Goal: Task Accomplishment & Management: Manage account settings

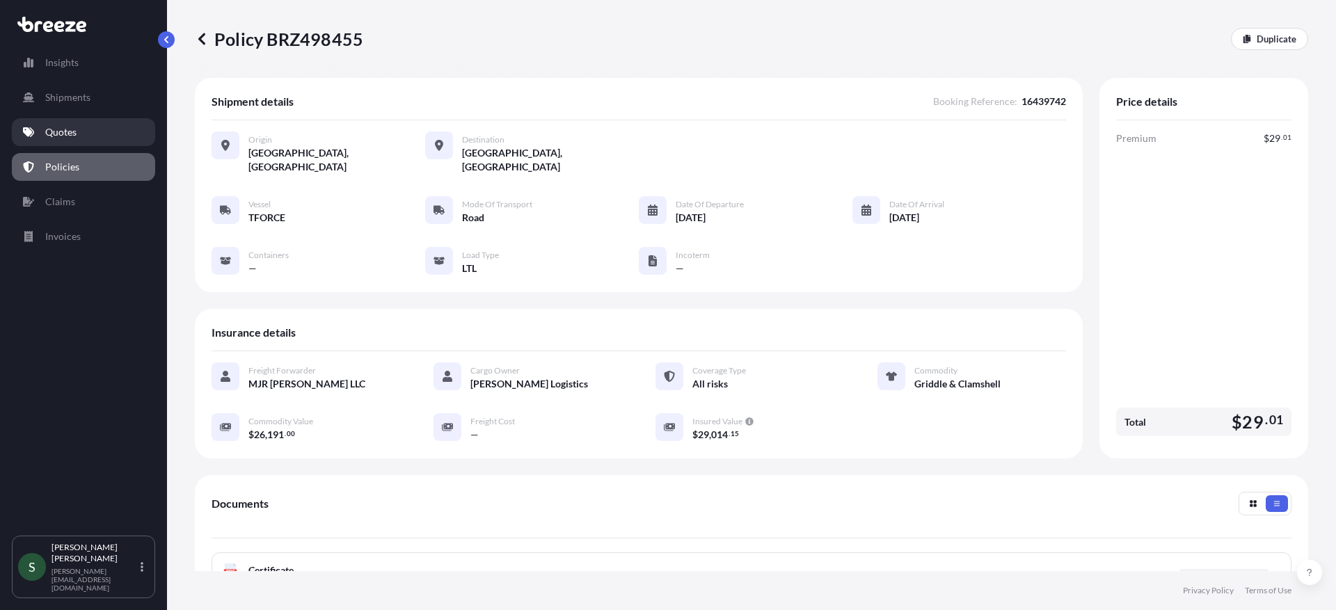
click at [63, 133] on p "Quotes" at bounding box center [60, 132] width 31 height 14
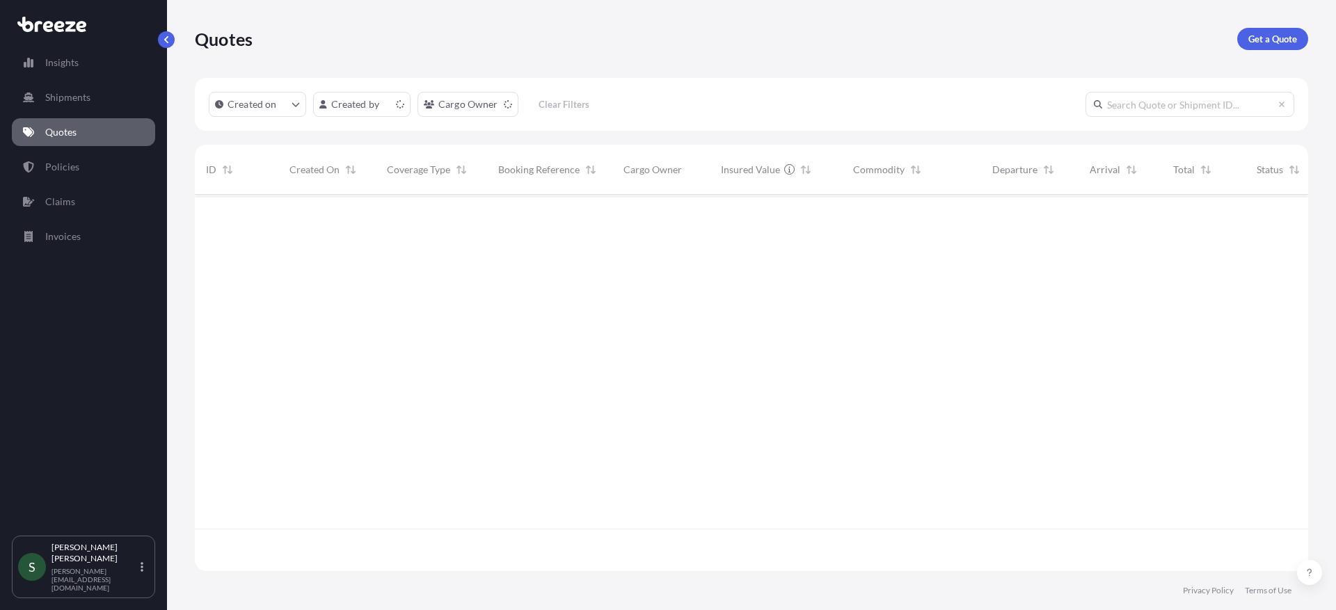
scroll to position [374, 1103]
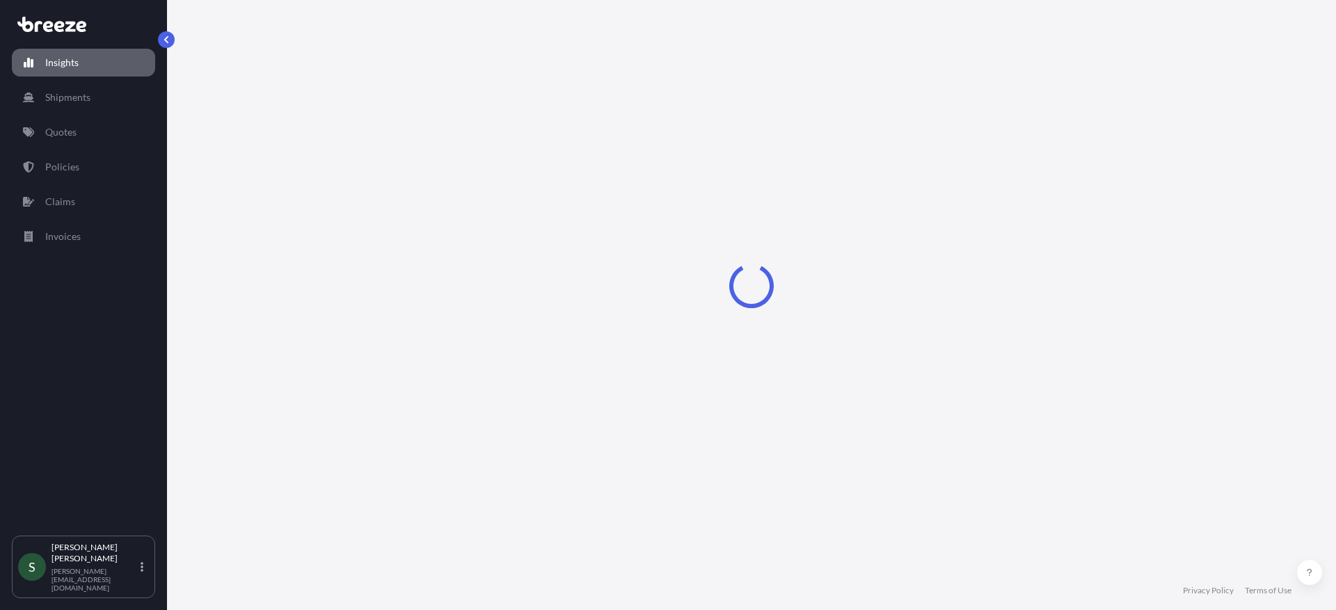
select select "2025"
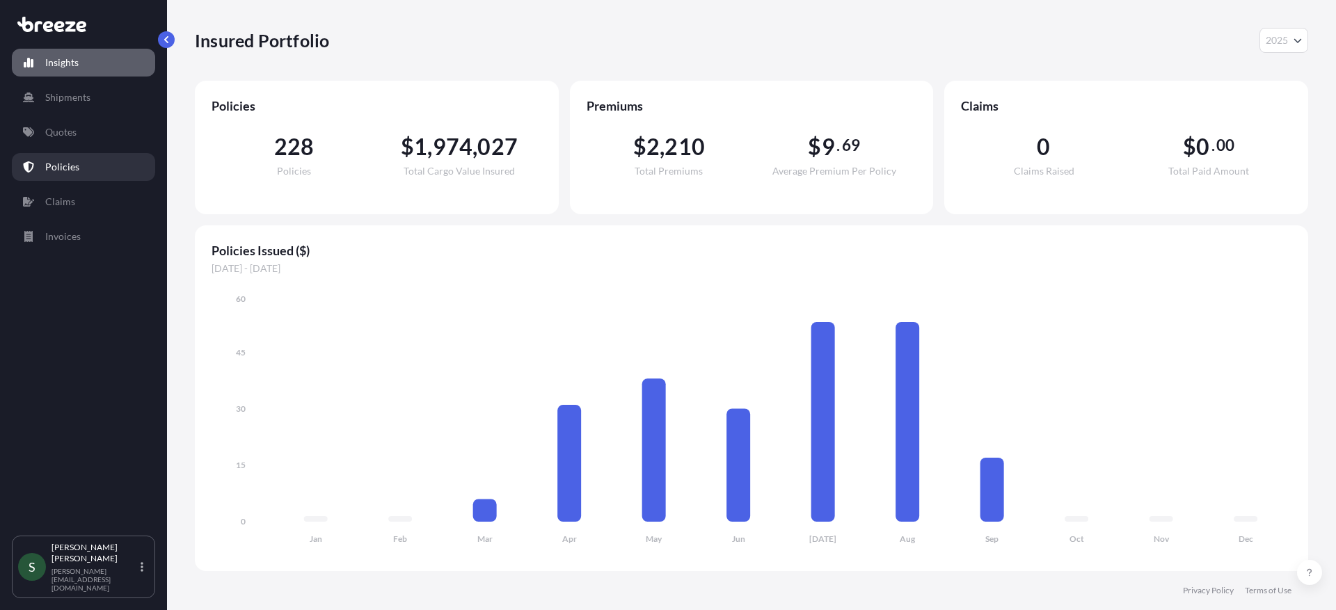
click at [49, 130] on p "Quotes" at bounding box center [60, 132] width 31 height 14
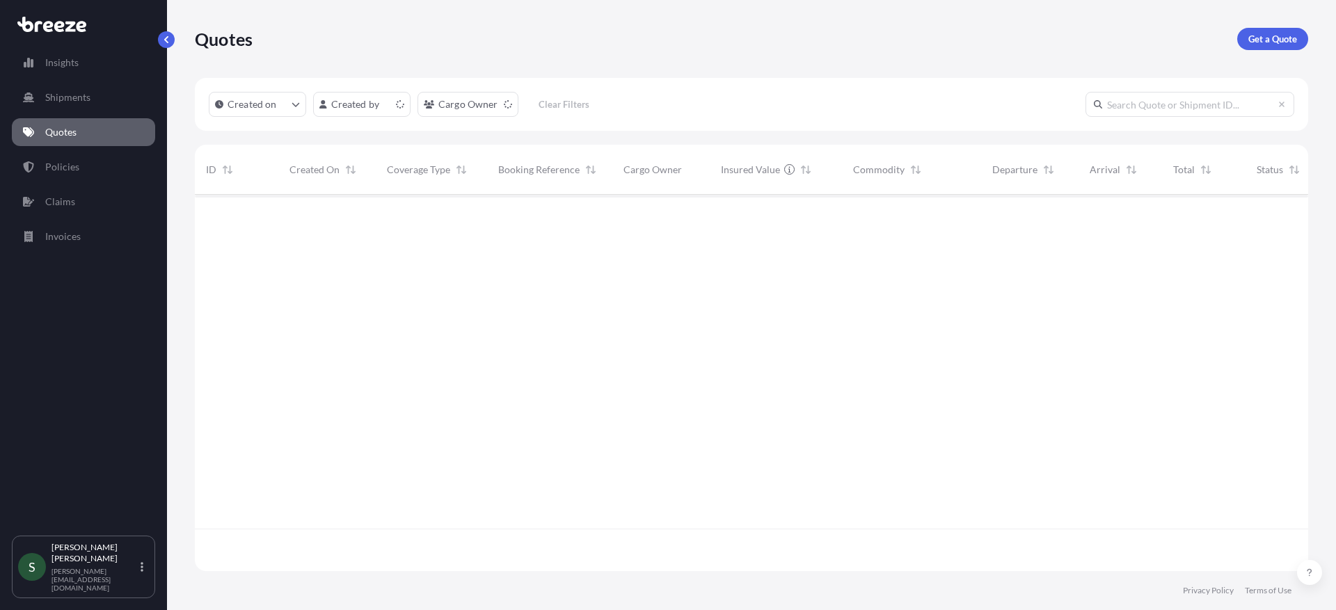
scroll to position [374, 1103]
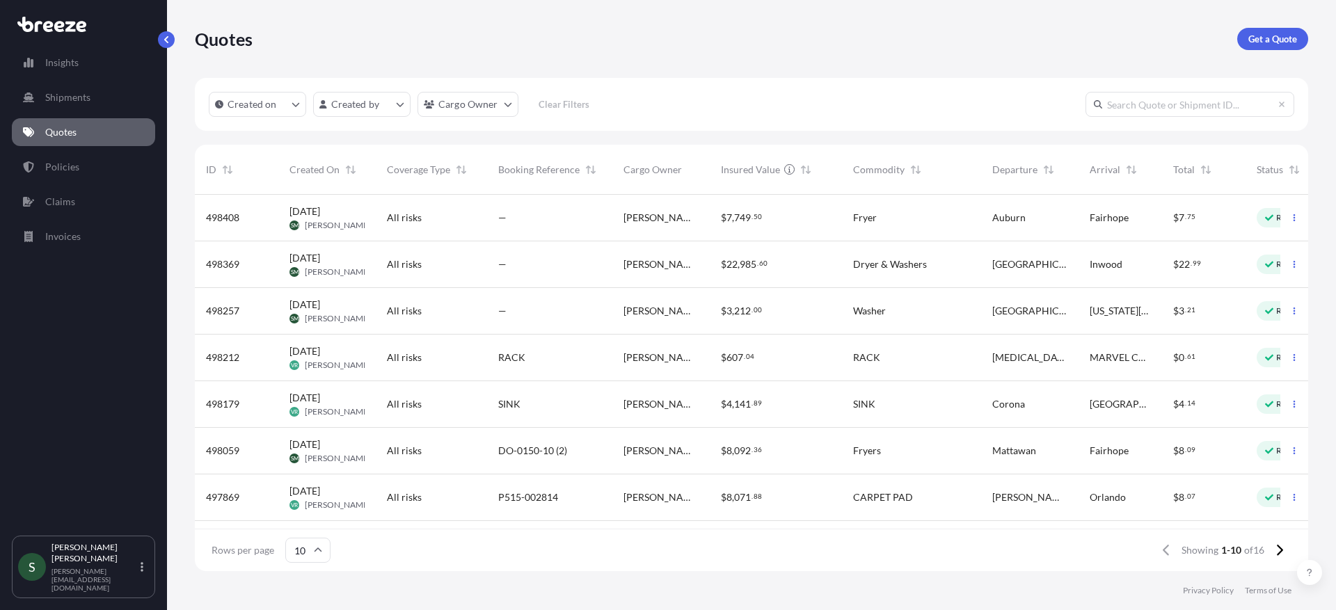
click at [983, 216] on div "Auburn" at bounding box center [1029, 218] width 97 height 47
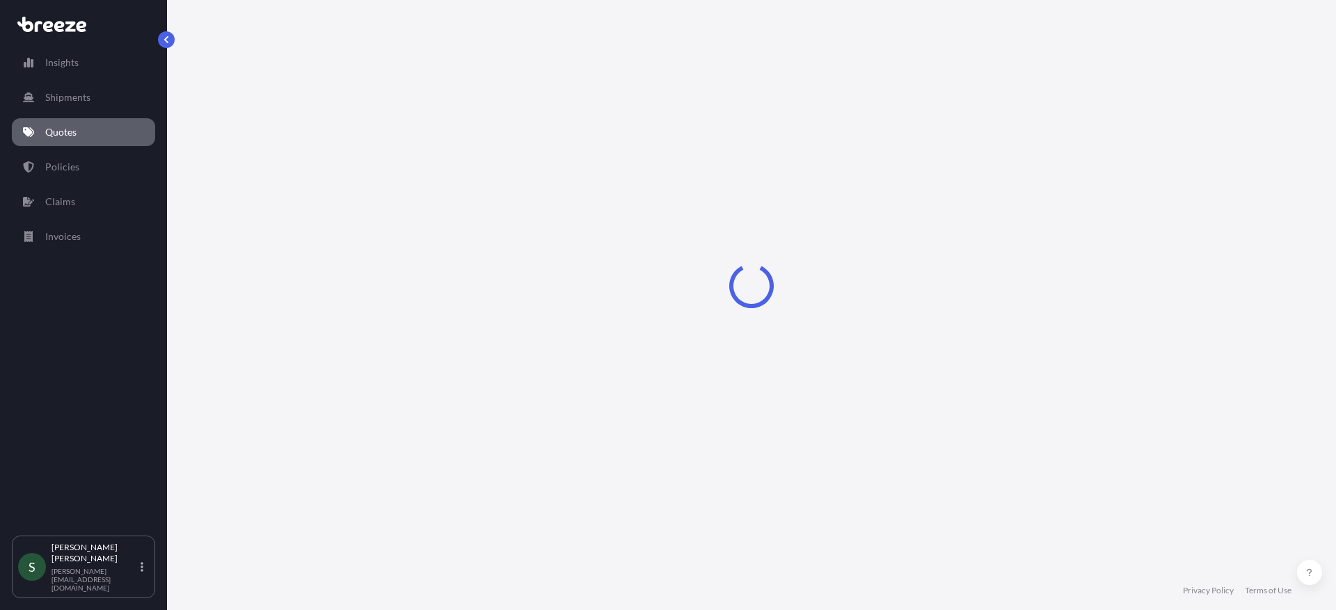
select select "Road"
select select "1"
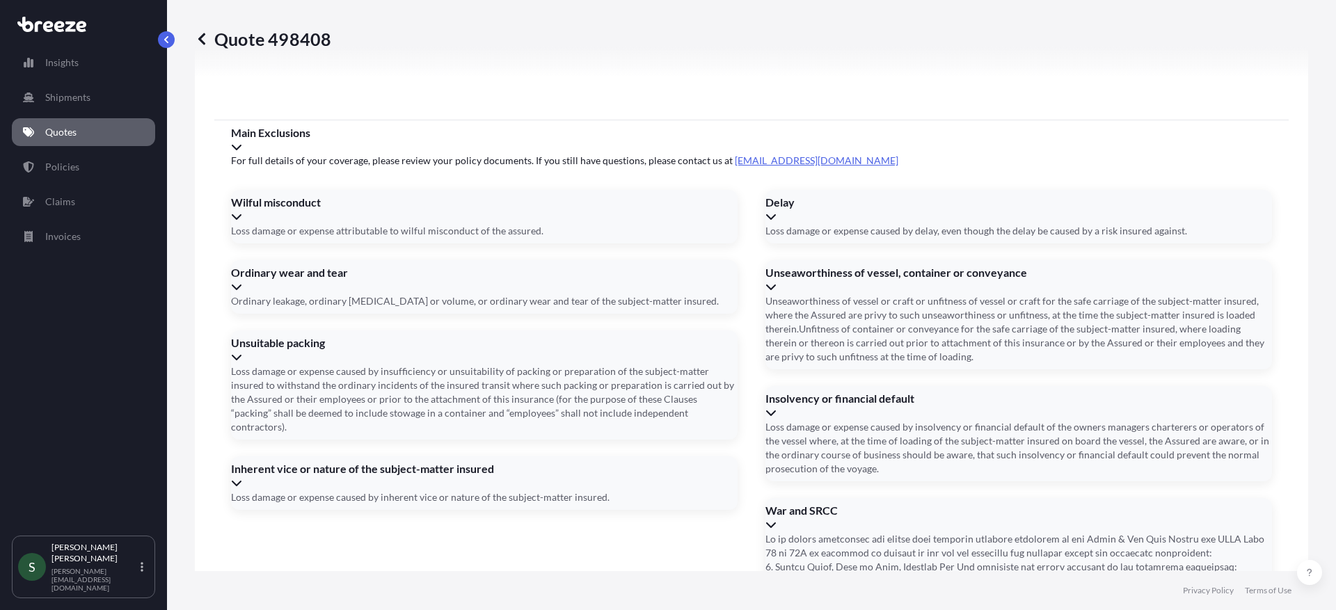
scroll to position [1805, 0]
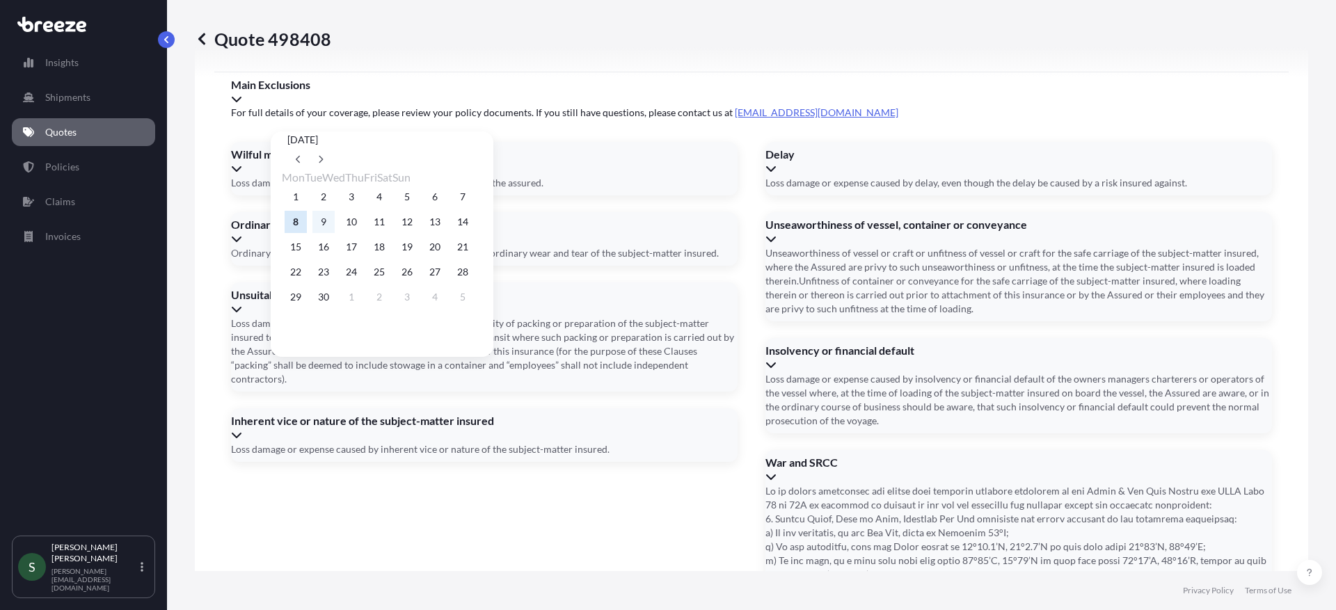
click at [325, 224] on button "9" at bounding box center [323, 222] width 22 height 22
type input "[DATE]"
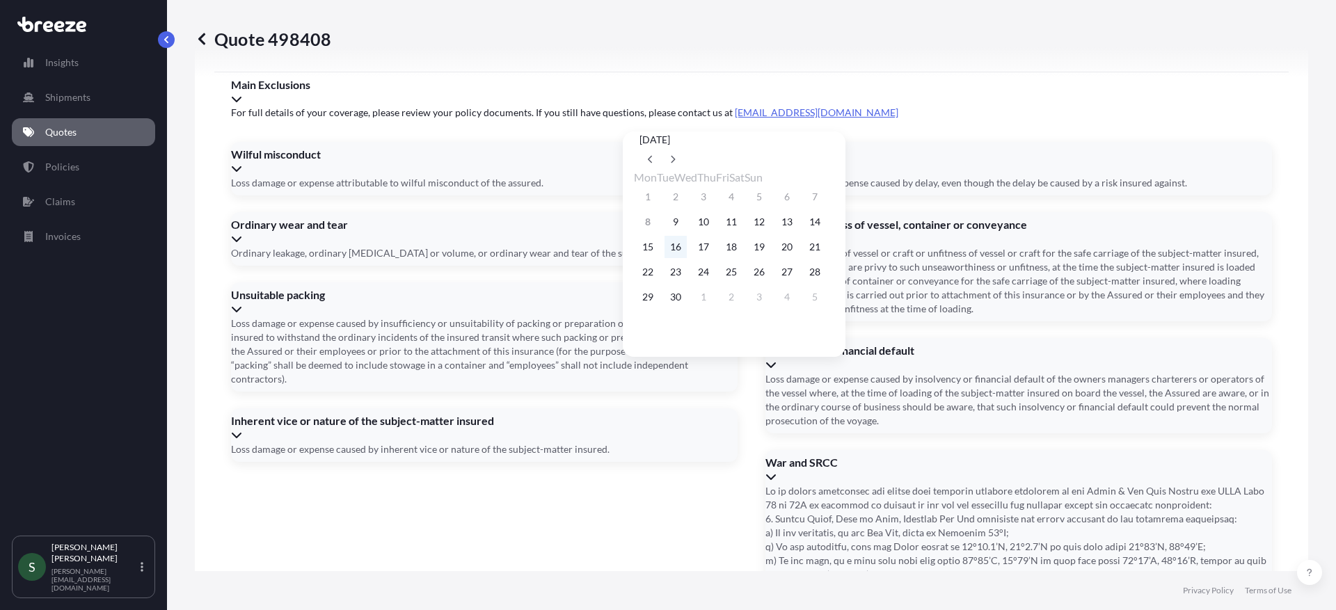
click at [687, 253] on button "16" at bounding box center [675, 247] width 22 height 22
type input "[DATE]"
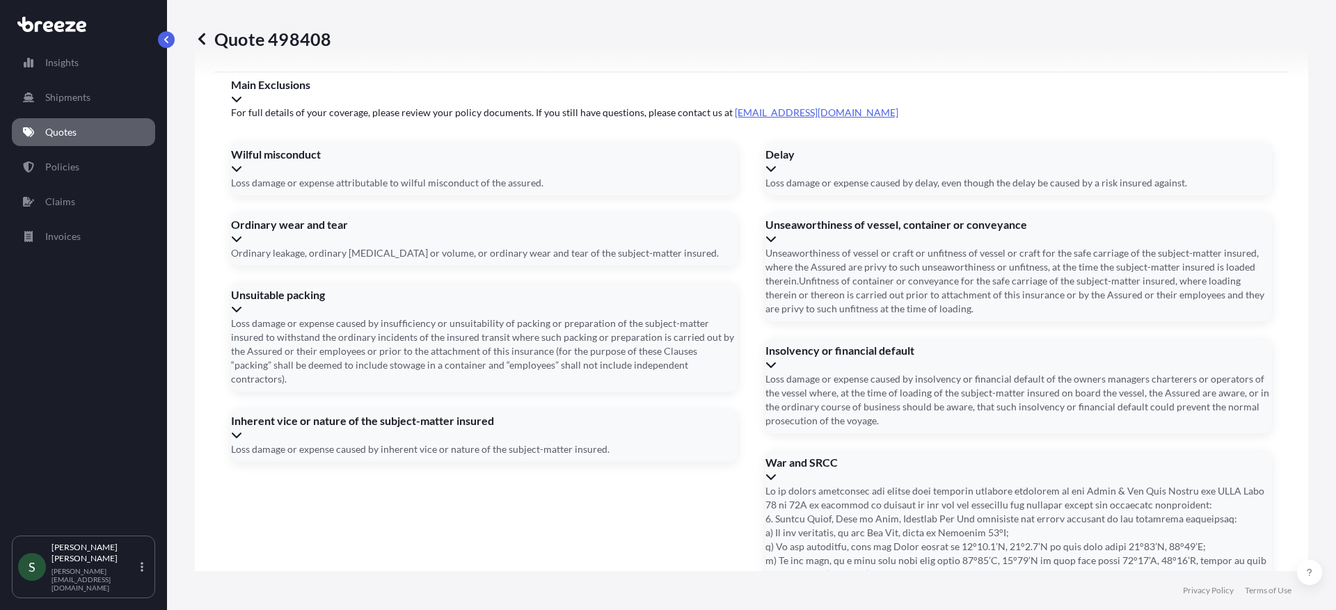
type input "DO-0150-C101"
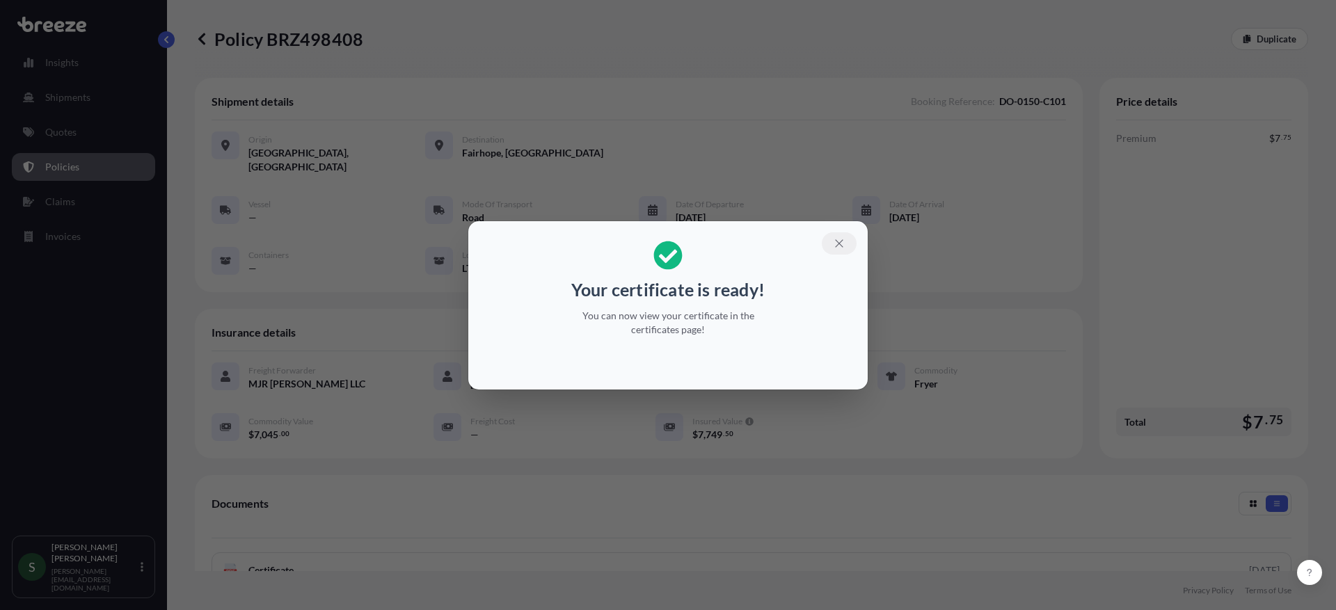
click at [841, 244] on icon "button" at bounding box center [839, 243] width 13 height 13
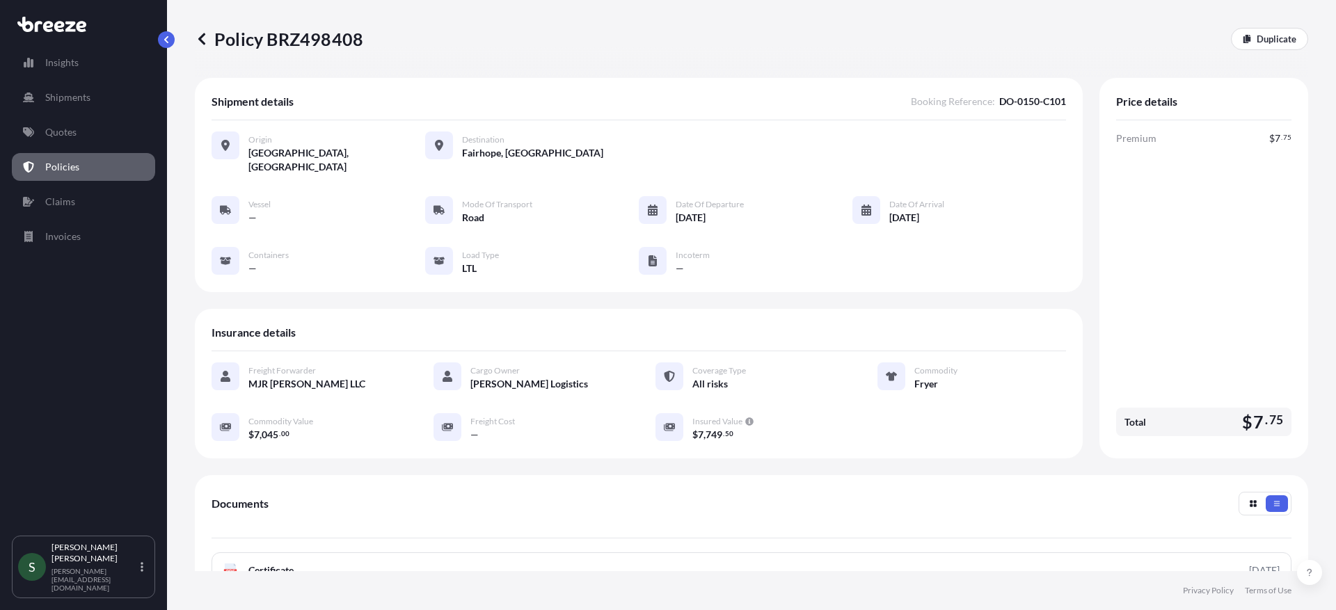
scroll to position [213, 0]
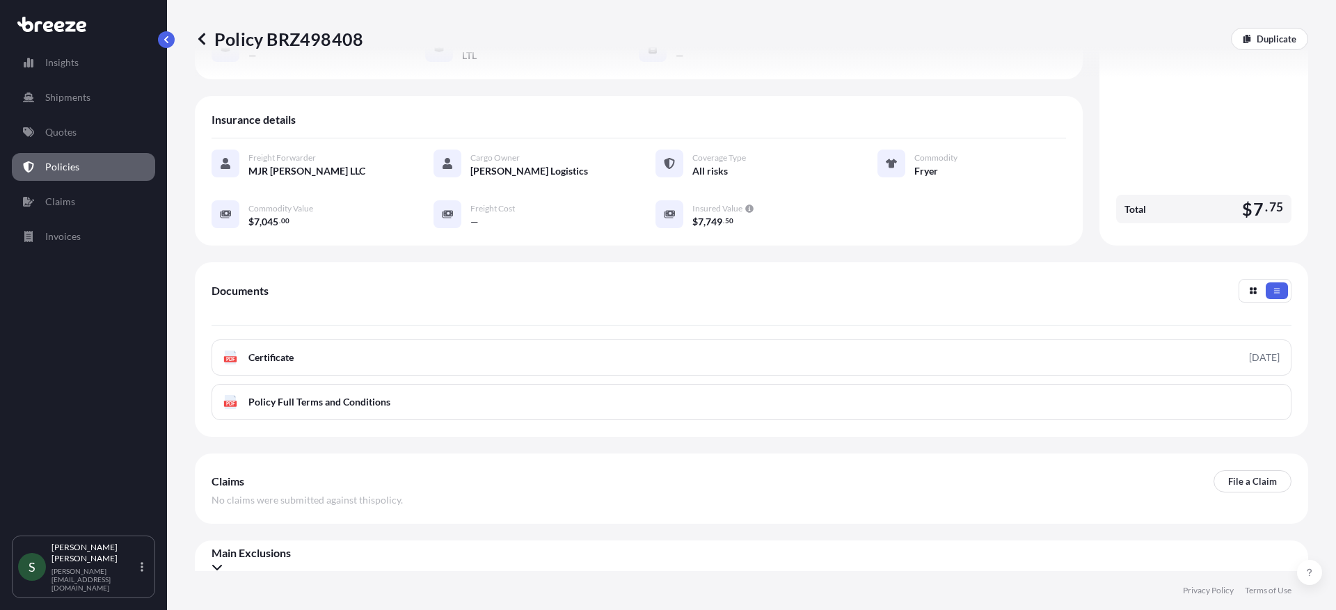
click at [203, 39] on icon at bounding box center [202, 39] width 14 height 14
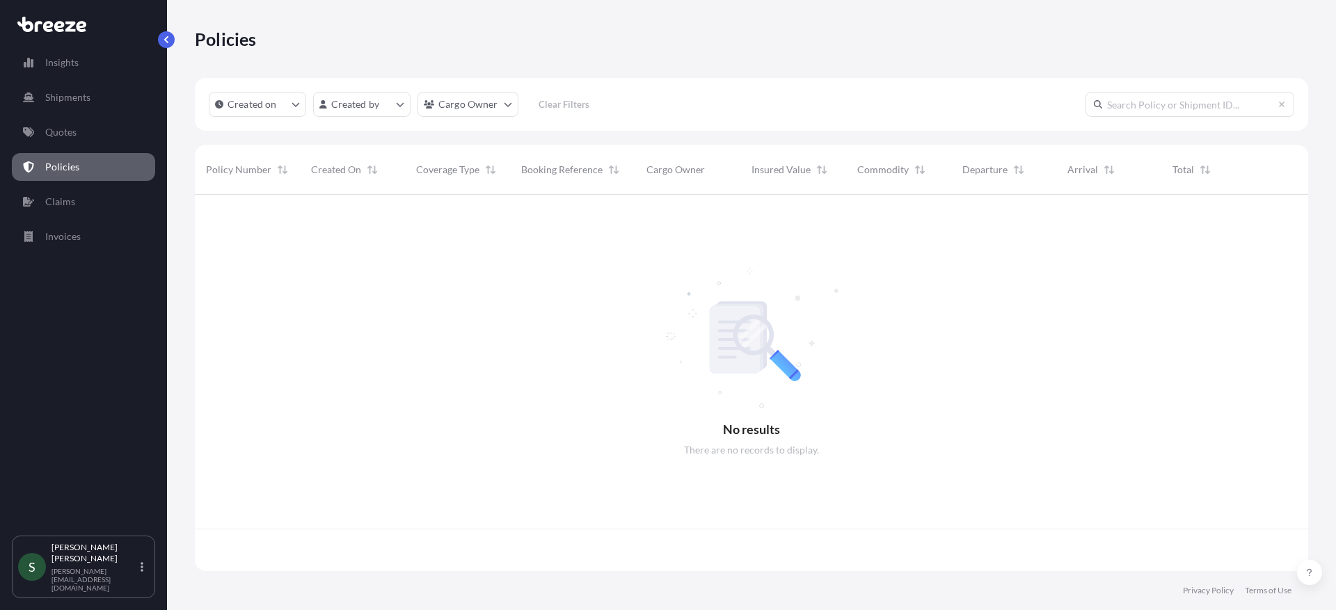
scroll to position [374, 1103]
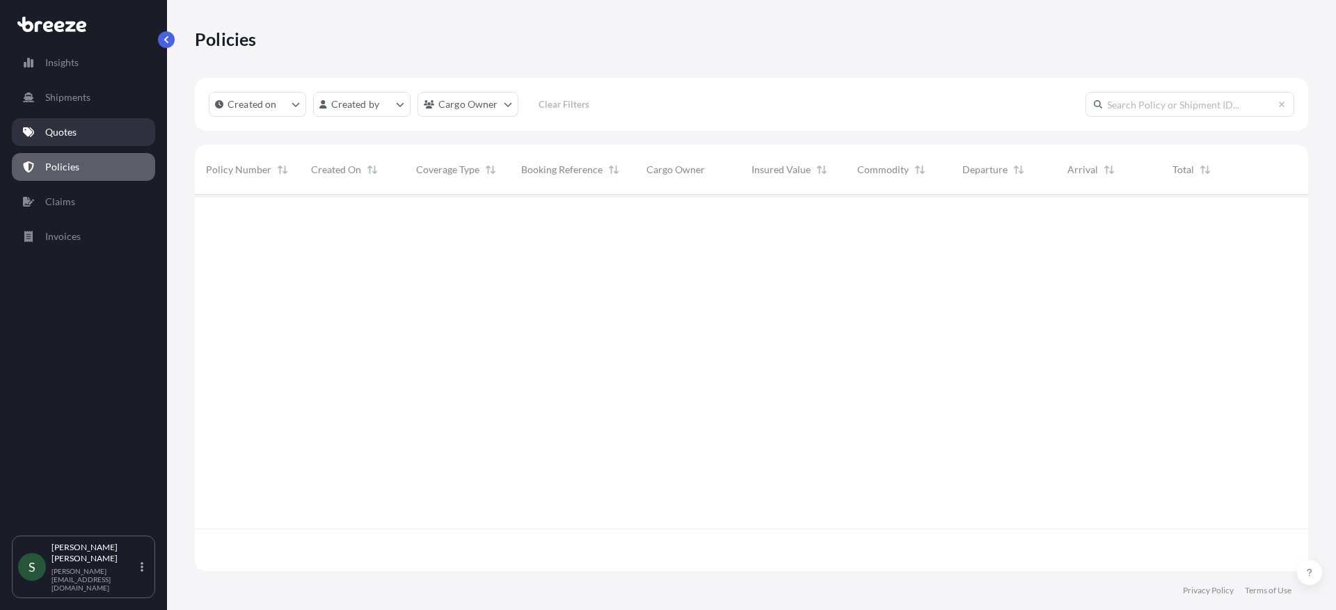
click at [65, 135] on p "Quotes" at bounding box center [60, 132] width 31 height 14
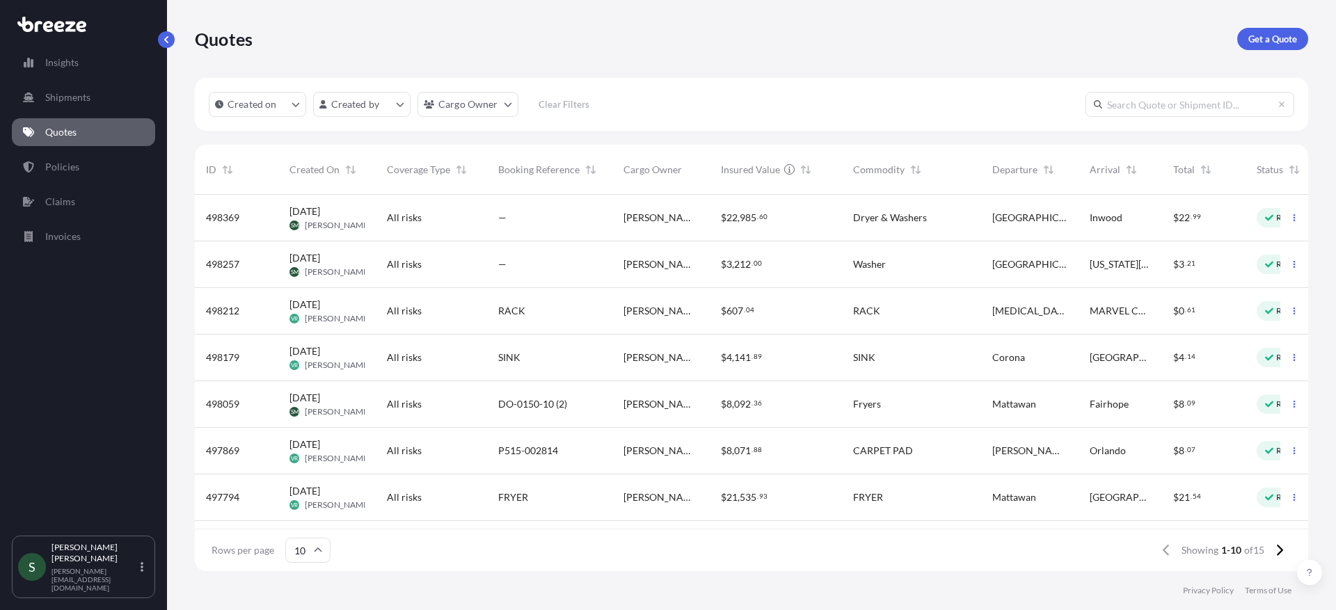
click at [961, 410] on div "Fryers" at bounding box center [911, 404] width 117 height 14
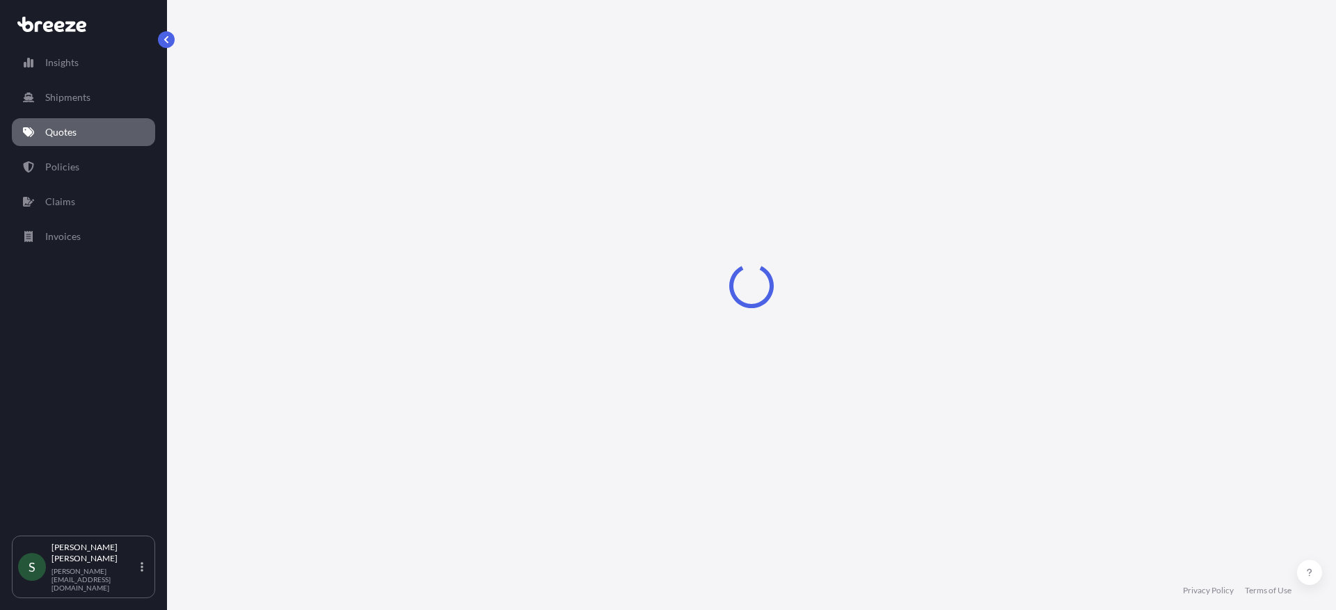
select select "Road"
select select "1"
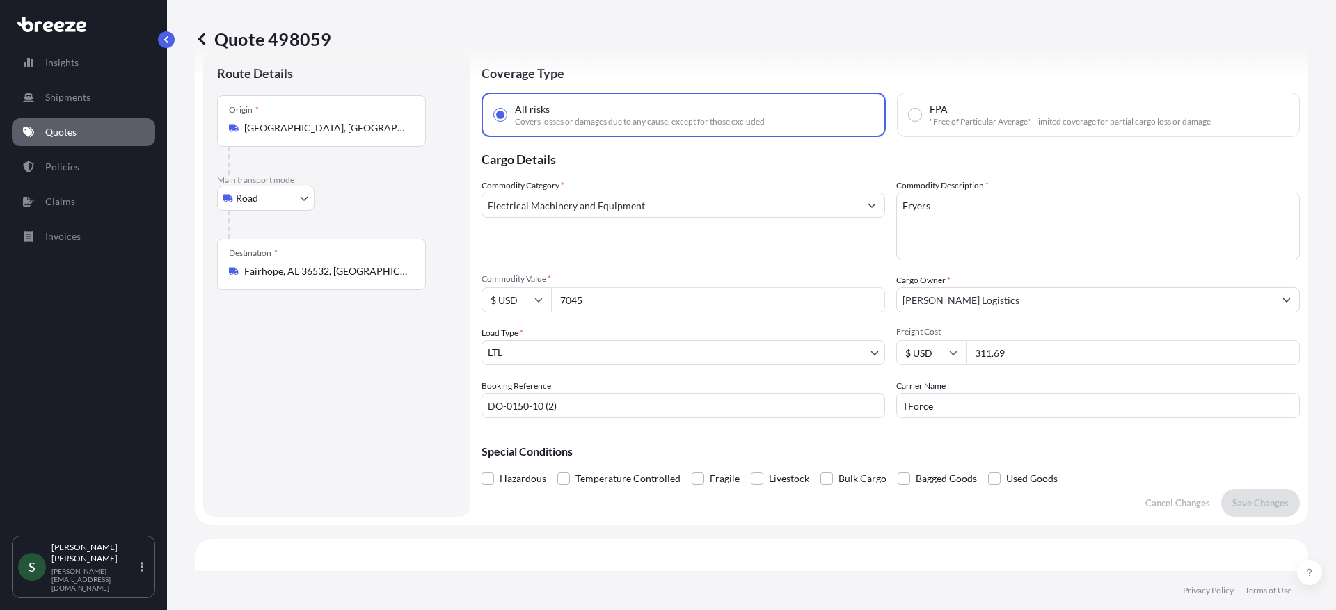
scroll to position [17, 0]
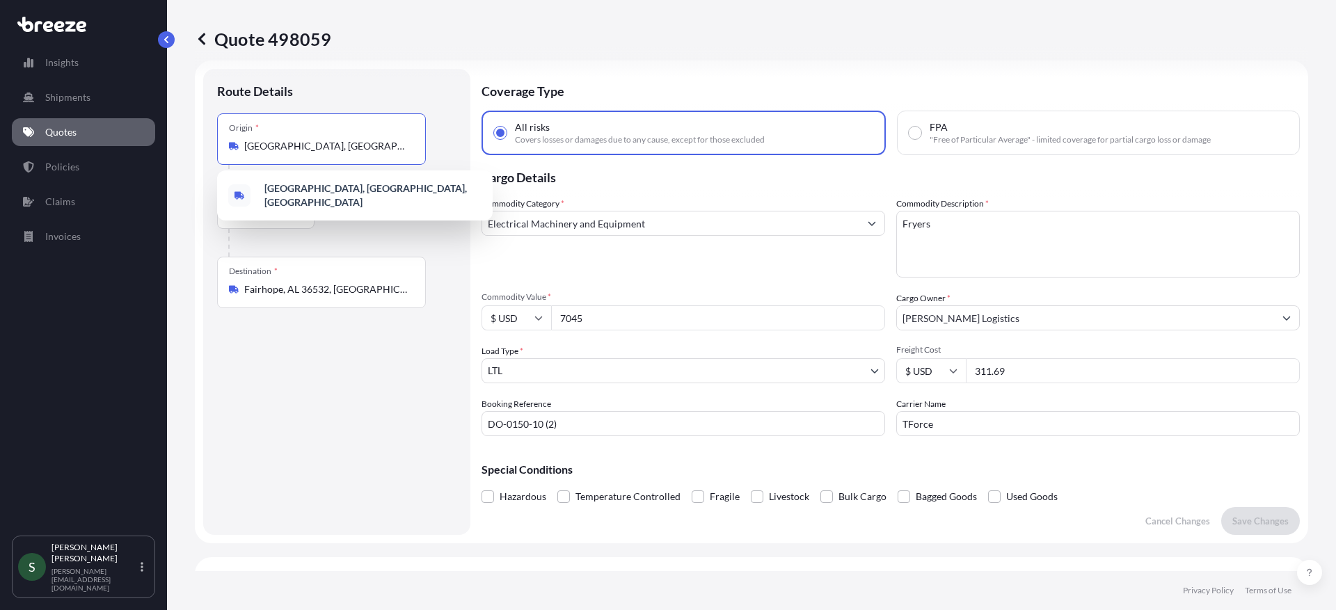
click at [361, 151] on input "[GEOGRAPHIC_DATA], [GEOGRAPHIC_DATA], [GEOGRAPHIC_DATA]" at bounding box center [326, 146] width 164 height 14
drag, startPoint x: 361, startPoint y: 151, endPoint x: 230, endPoint y: 143, distance: 131.8
click at [230, 143] on div "[GEOGRAPHIC_DATA], [GEOGRAPHIC_DATA], [GEOGRAPHIC_DATA]" at bounding box center [321, 146] width 185 height 14
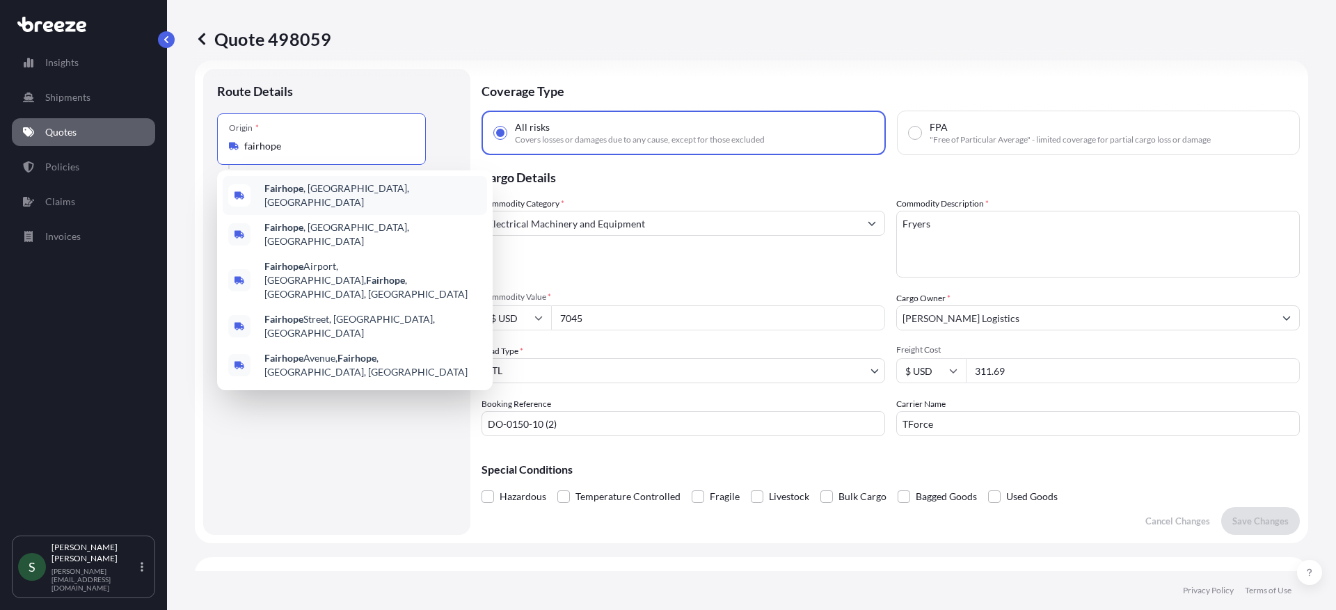
click at [377, 196] on div "Fairhope , [GEOGRAPHIC_DATA], [GEOGRAPHIC_DATA]" at bounding box center [355, 195] width 264 height 39
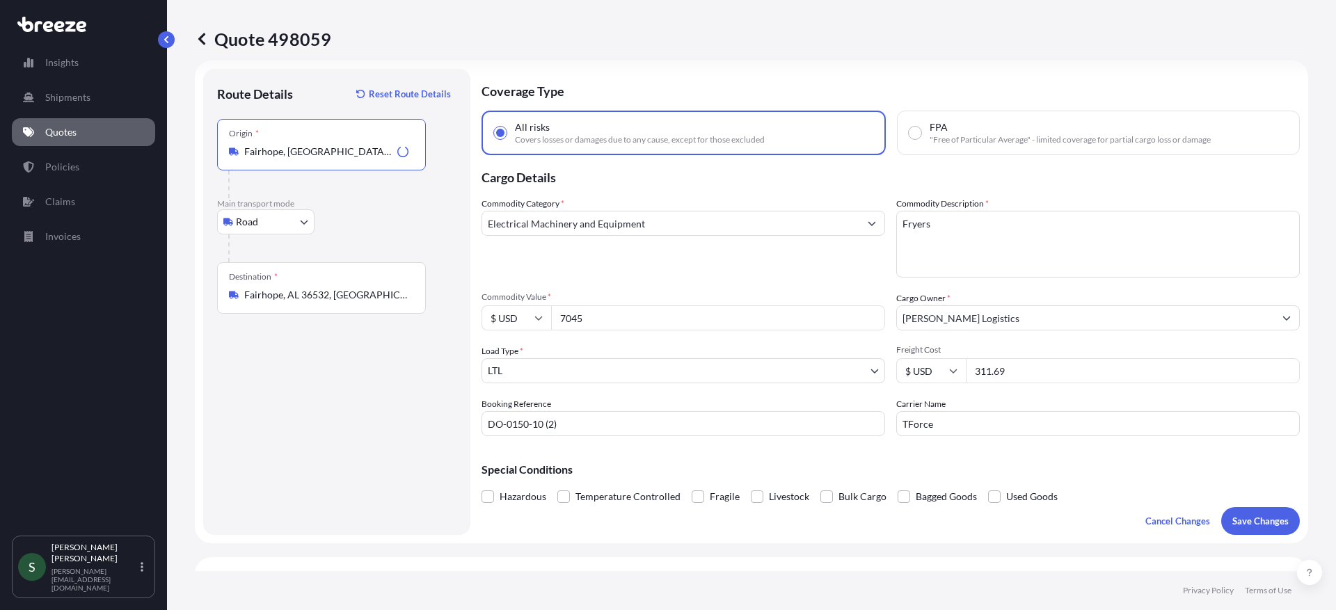
type input "Fairhope, [GEOGRAPHIC_DATA], [GEOGRAPHIC_DATA]"
click at [280, 301] on input "Fairhope, AL 36532, [GEOGRAPHIC_DATA]" at bounding box center [326, 295] width 164 height 14
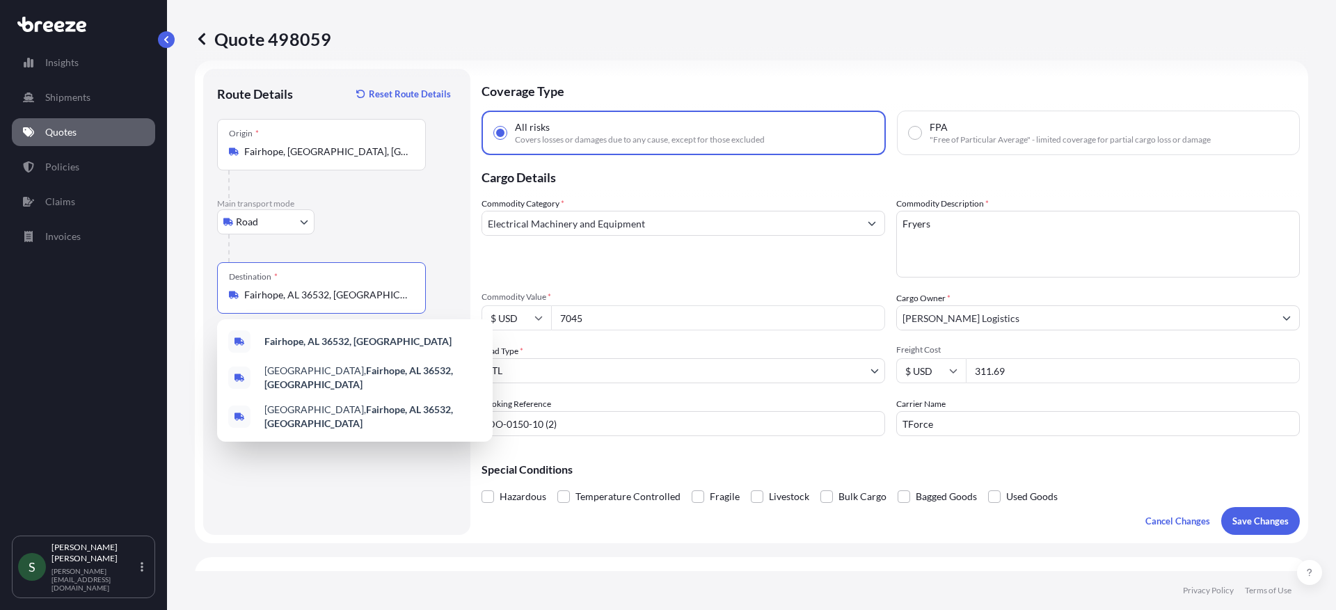
click at [280, 301] on input "Fairhope, AL 36532, [GEOGRAPHIC_DATA]" at bounding box center [326, 295] width 164 height 14
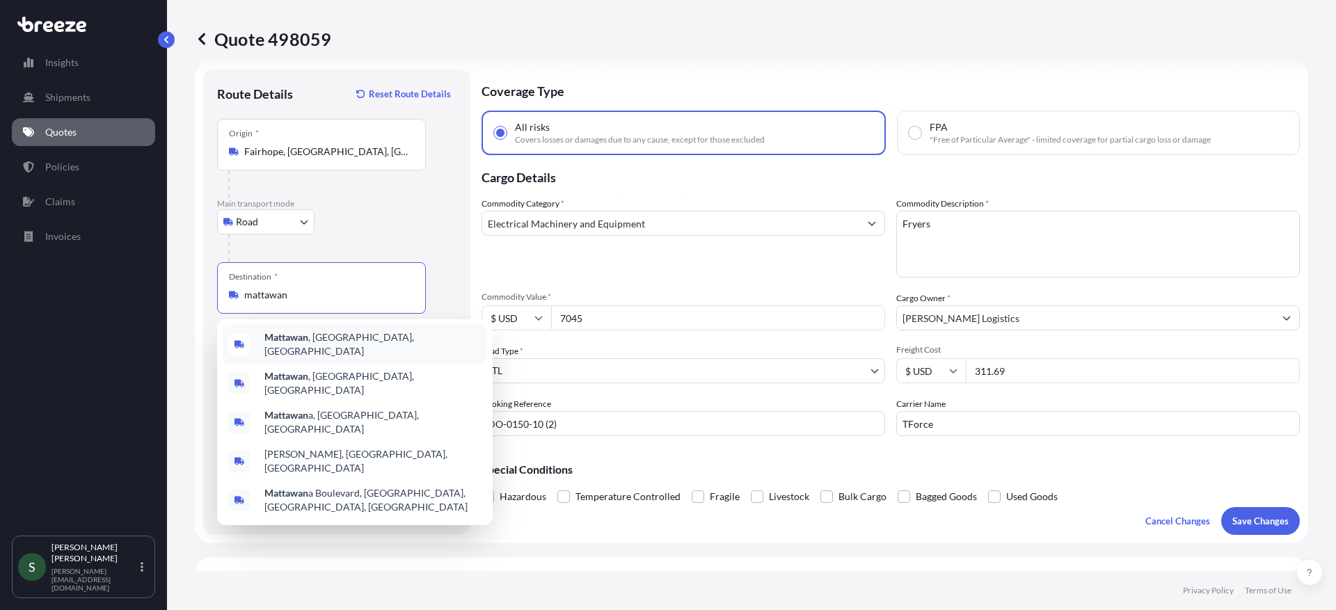
click at [332, 340] on span "[GEOGRAPHIC_DATA] , [GEOGRAPHIC_DATA], [GEOGRAPHIC_DATA]" at bounding box center [372, 344] width 217 height 28
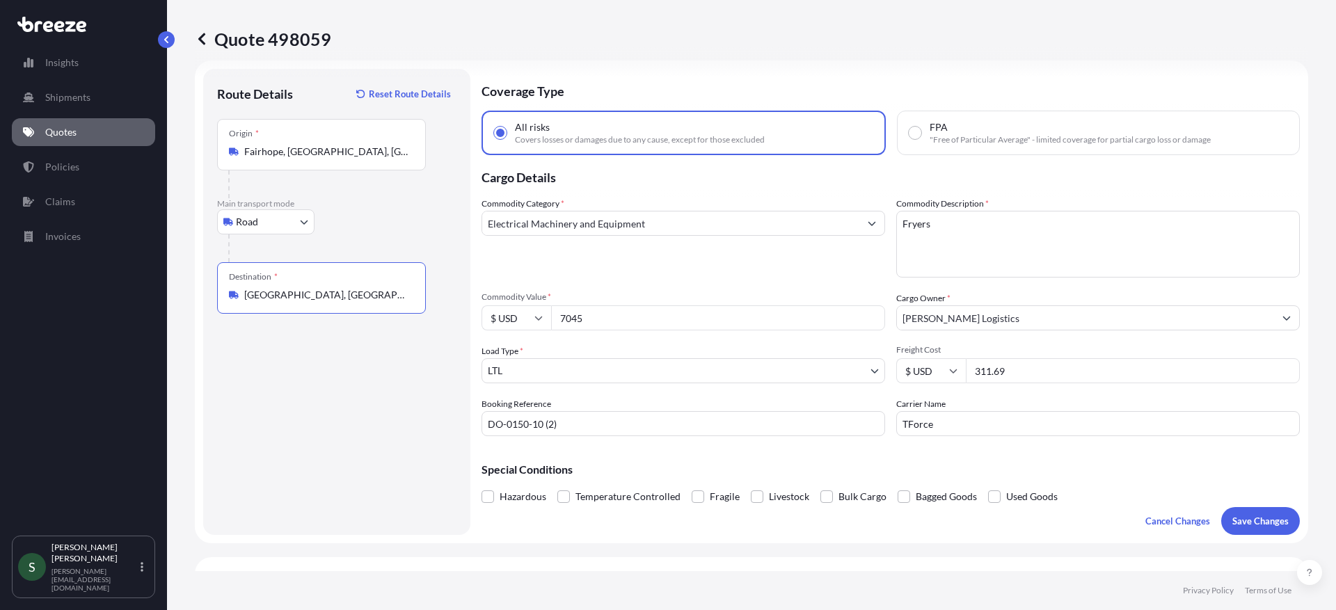
type input "[GEOGRAPHIC_DATA], [GEOGRAPHIC_DATA], [GEOGRAPHIC_DATA]"
click at [349, 432] on div "Route Details Reset Route Details Place of loading Road Road Rail Origin * [GEO…" at bounding box center [336, 302] width 239 height 438
click at [709, 294] on span "Commodity Value *" at bounding box center [683, 297] width 404 height 11
click at [709, 305] on input "7045" at bounding box center [718, 317] width 334 height 25
click at [985, 370] on input "311.69" at bounding box center [1133, 370] width 334 height 25
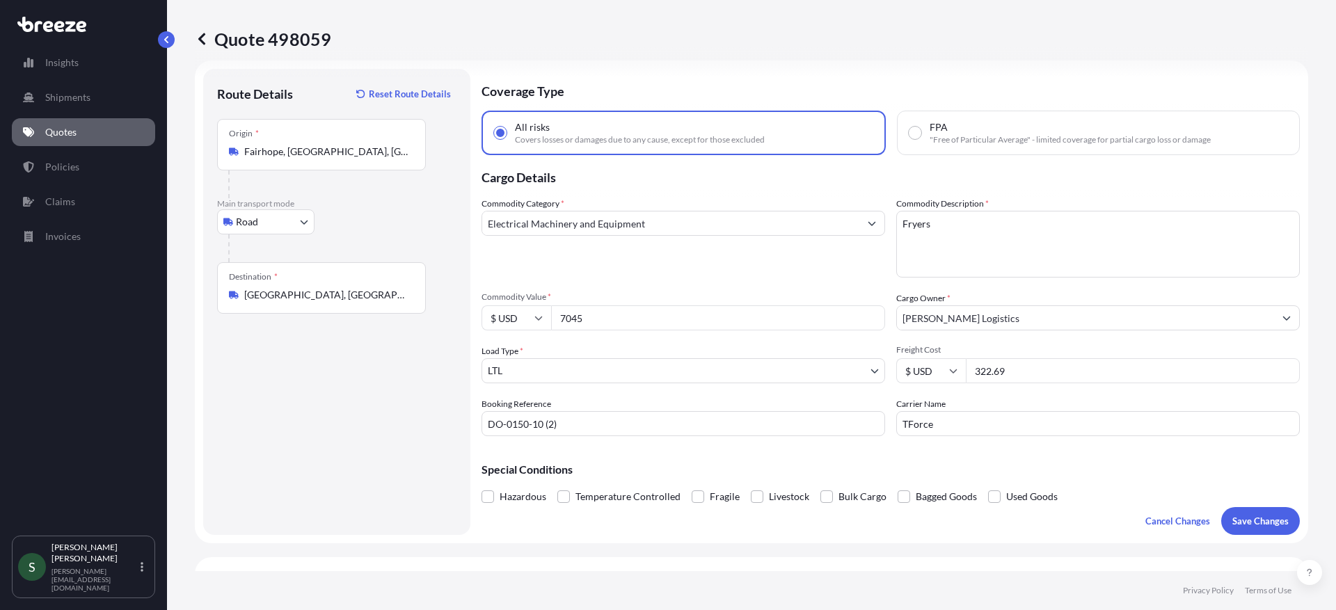
type input "322.69"
click at [1042, 456] on div "Special Conditions Hazardous Temperature Controlled Fragile Livestock Bulk Carg…" at bounding box center [890, 477] width 818 height 60
click at [571, 426] on input "DO-0150-10 (2)" at bounding box center [683, 423] width 404 height 25
type input "DO-0150-C102"
click at [654, 451] on div "Special Conditions Hazardous Temperature Controlled Fragile Livestock Bulk Carg…" at bounding box center [890, 477] width 818 height 60
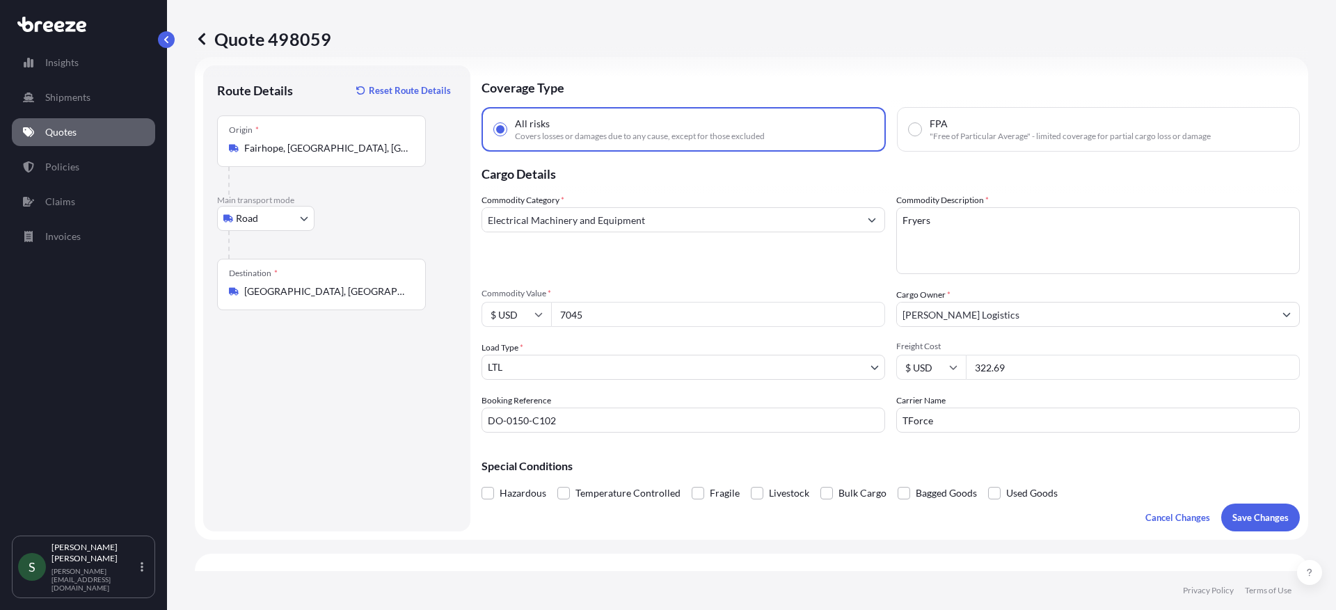
scroll to position [0, 0]
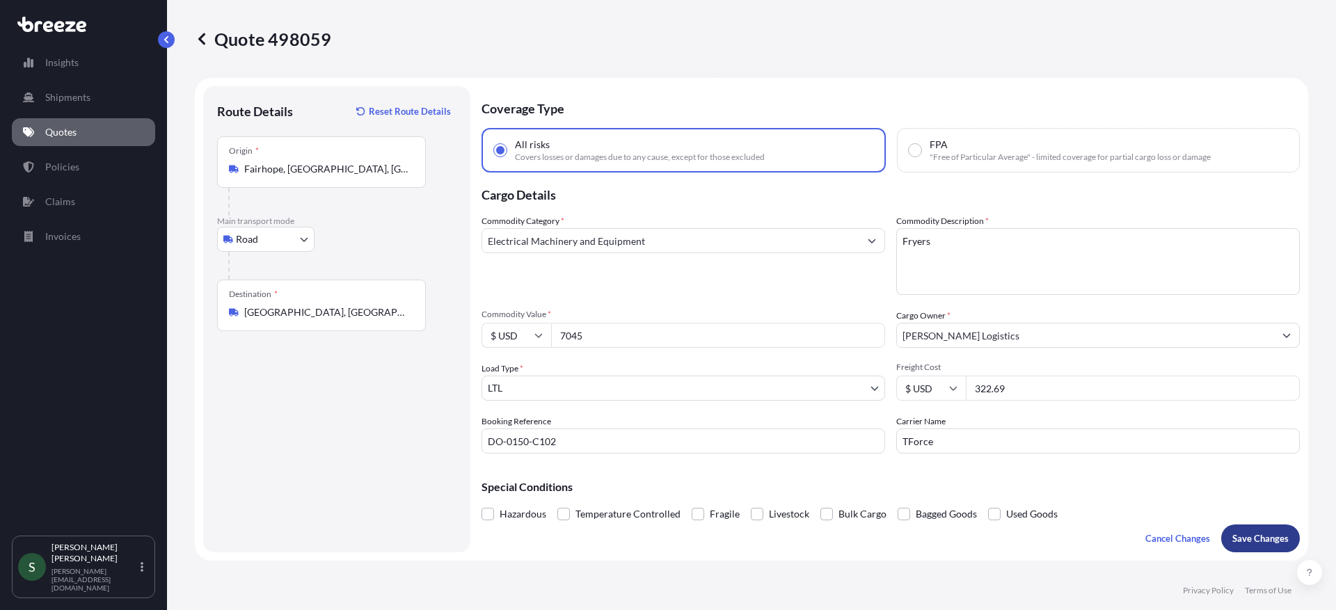
click at [1254, 540] on p "Save Changes" at bounding box center [1260, 539] width 56 height 14
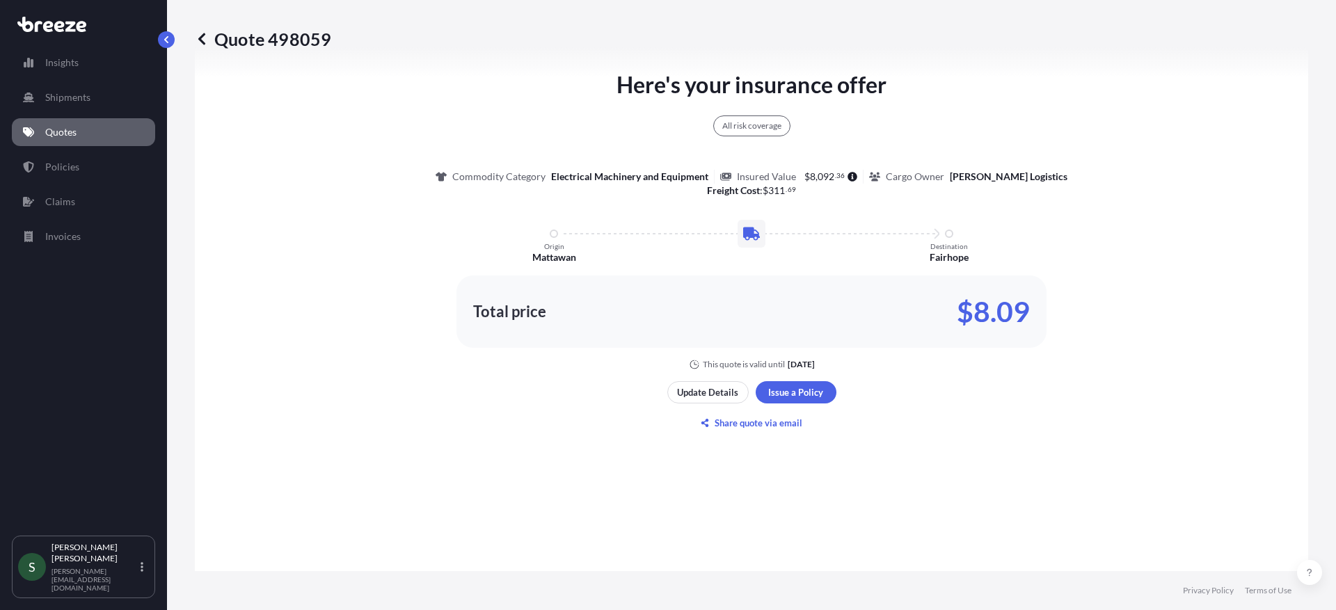
select select "Road"
select select "1"
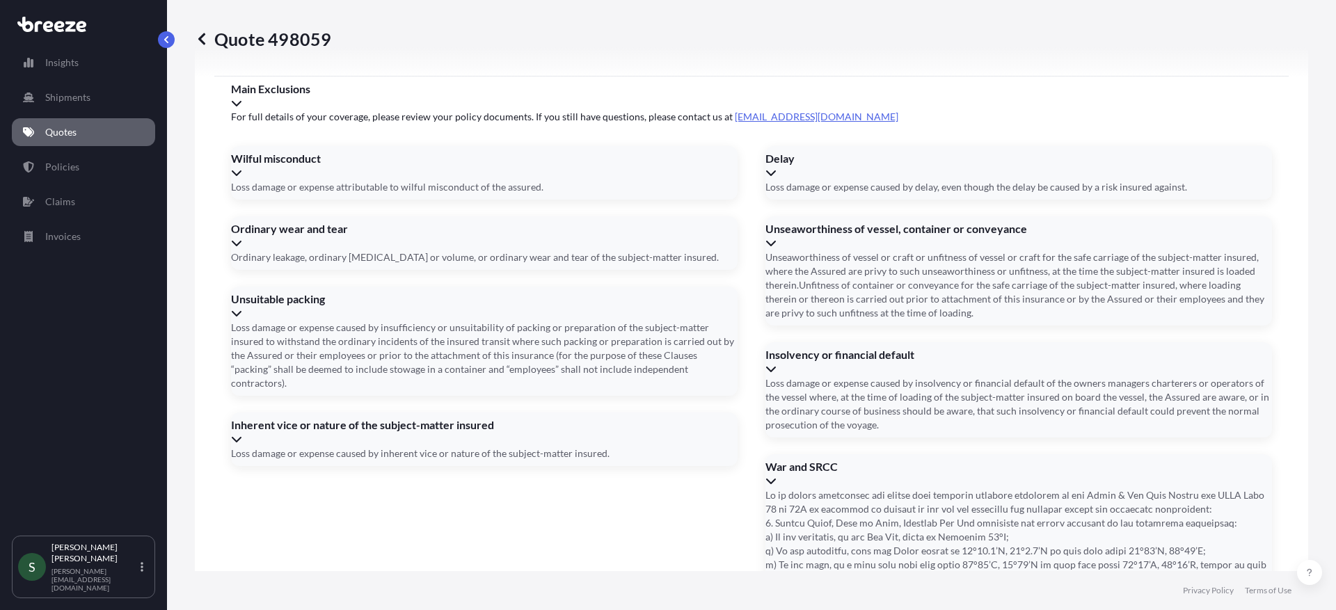
scroll to position [1819, 0]
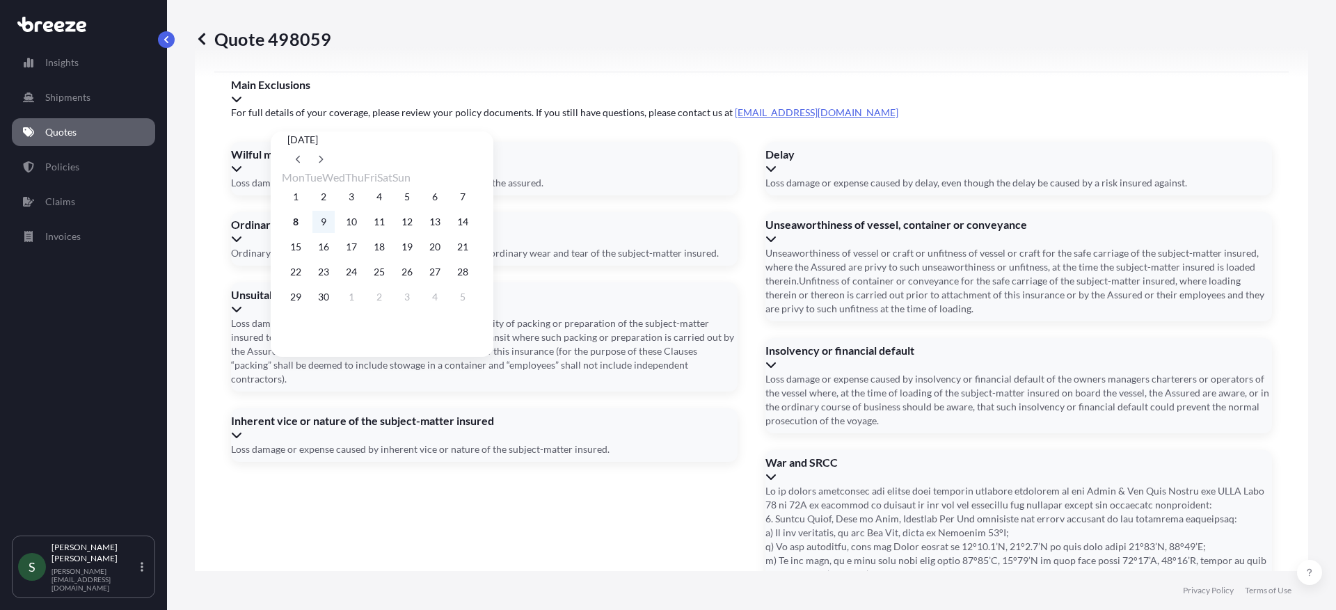
click at [332, 228] on button "9" at bounding box center [323, 222] width 22 height 22
type input "[DATE]"
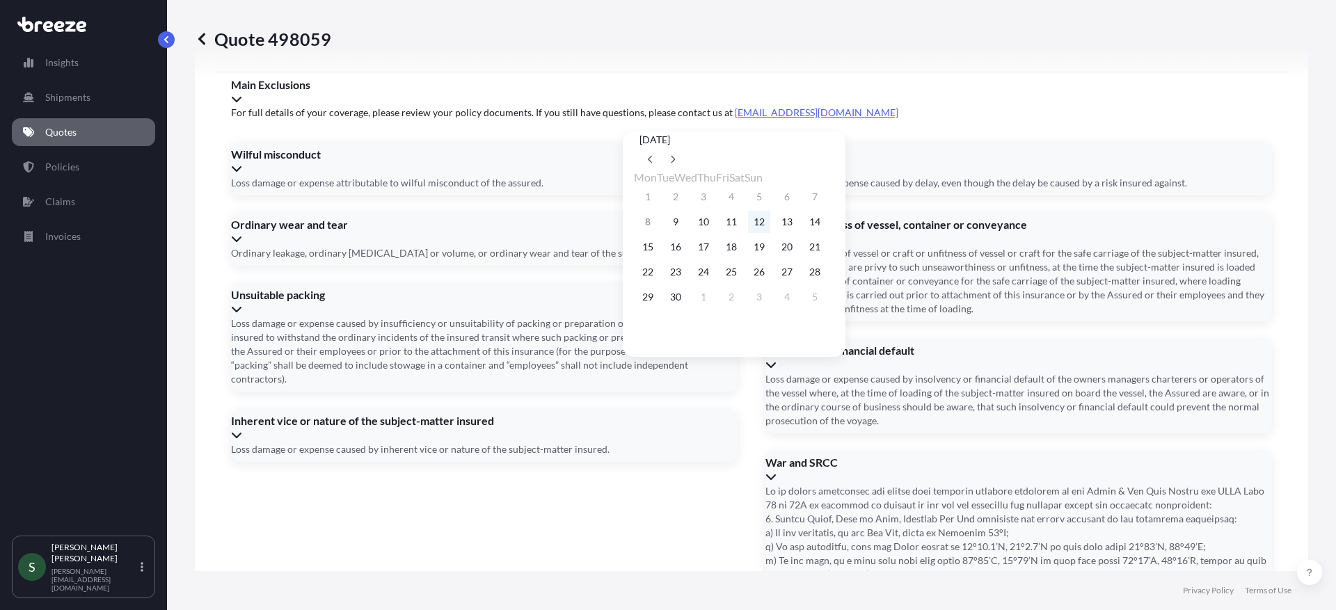
click at [770, 223] on button "12" at bounding box center [759, 222] width 22 height 22
type input "[DATE]"
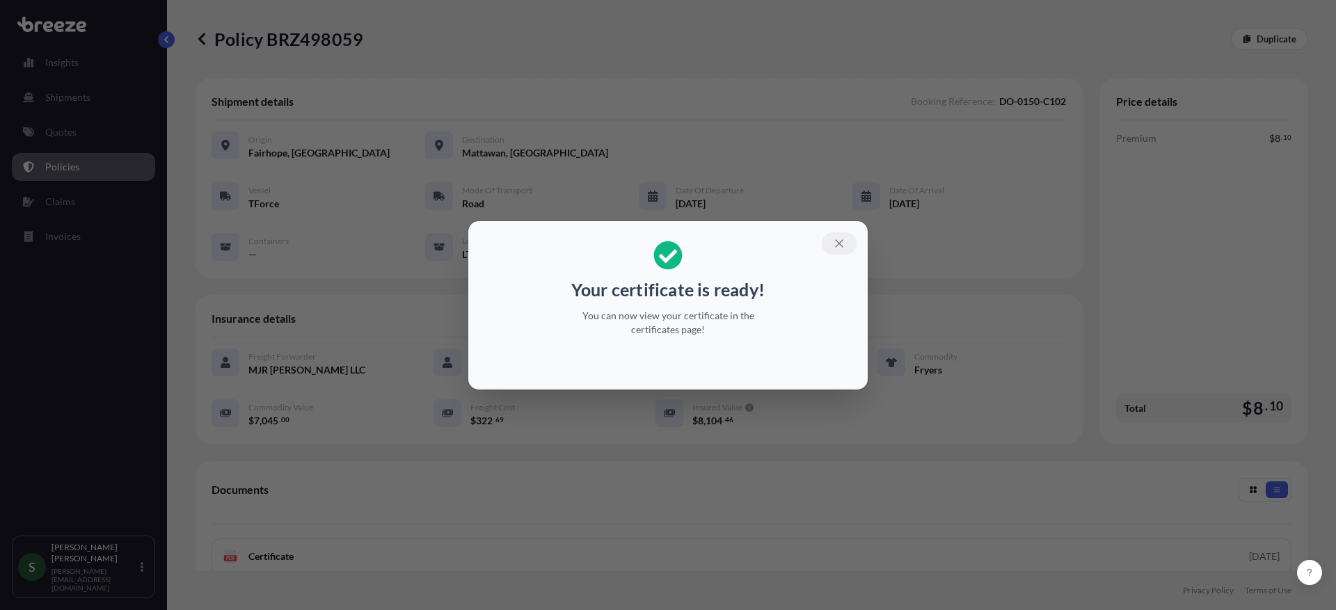
click at [840, 244] on icon "button" at bounding box center [839, 243] width 8 height 8
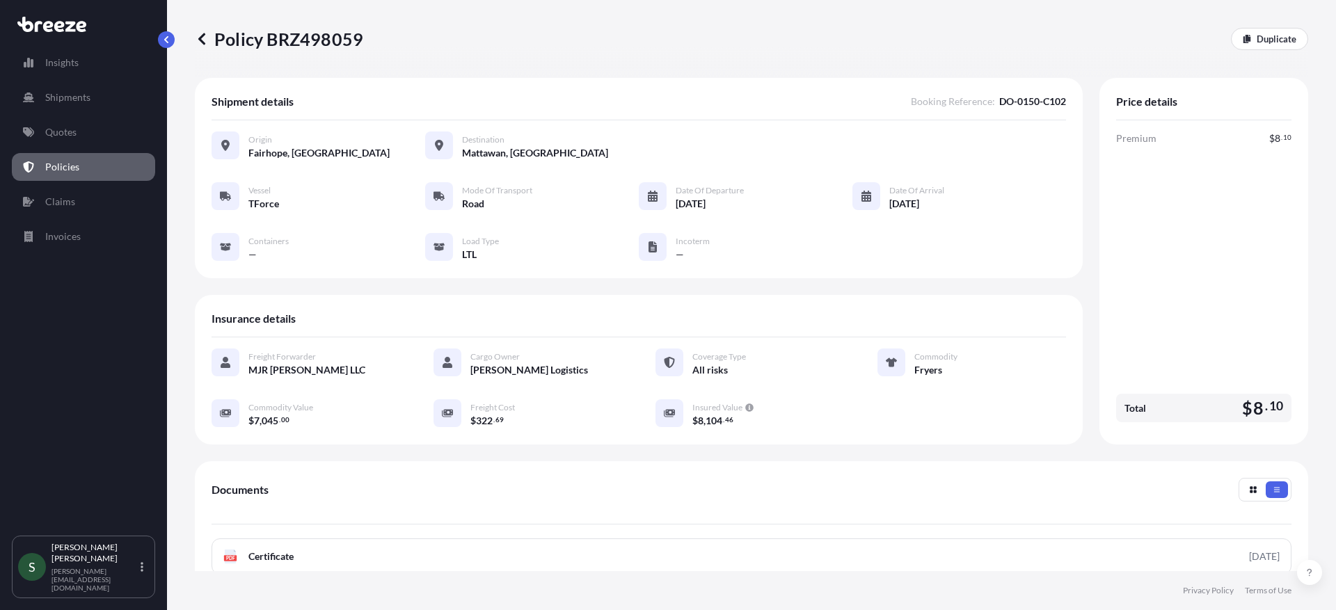
click at [201, 40] on icon at bounding box center [201, 39] width 7 height 12
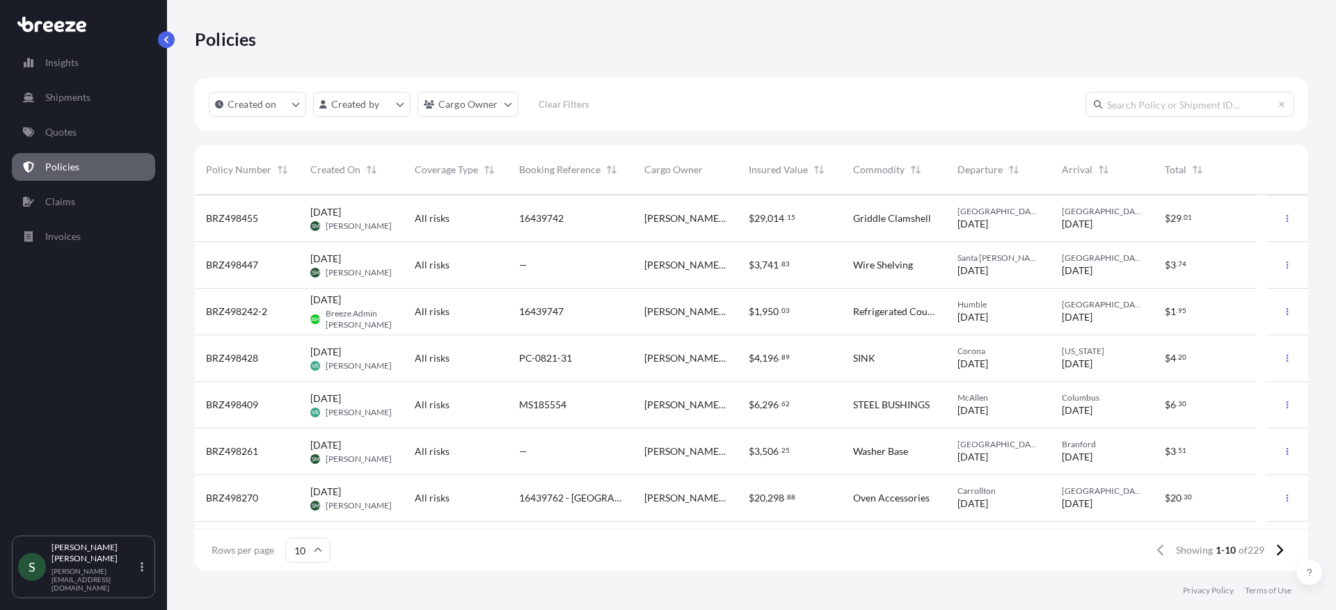
scroll to position [132, 0]
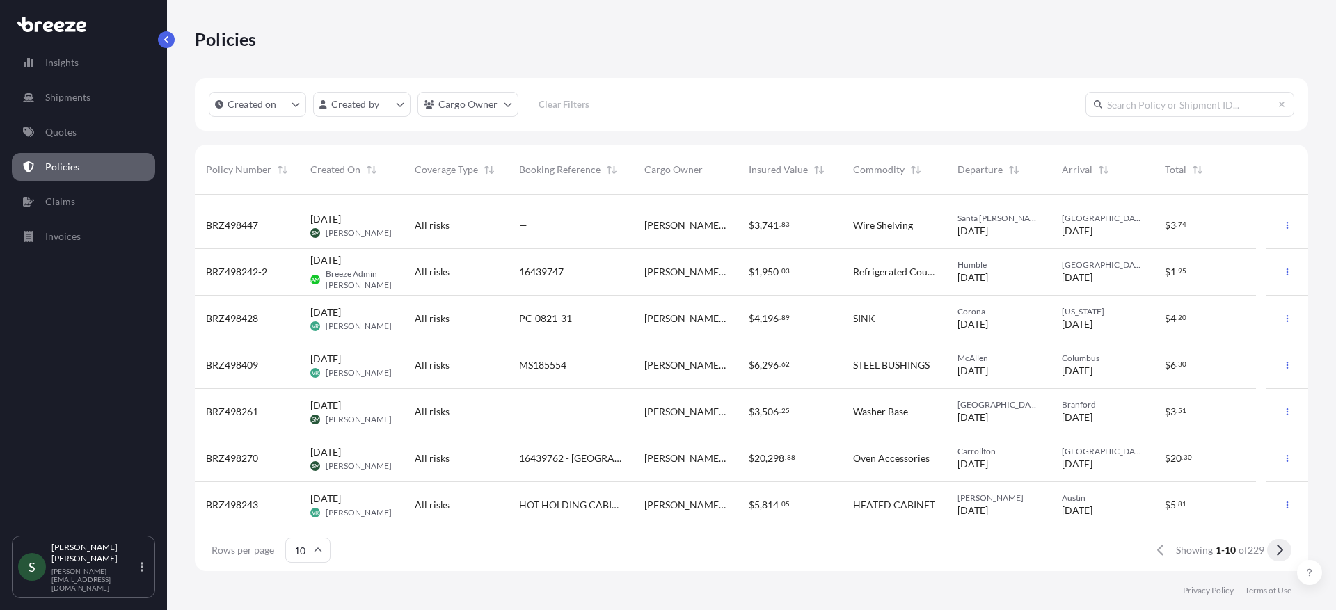
click at [1283, 550] on button at bounding box center [1279, 550] width 24 height 22
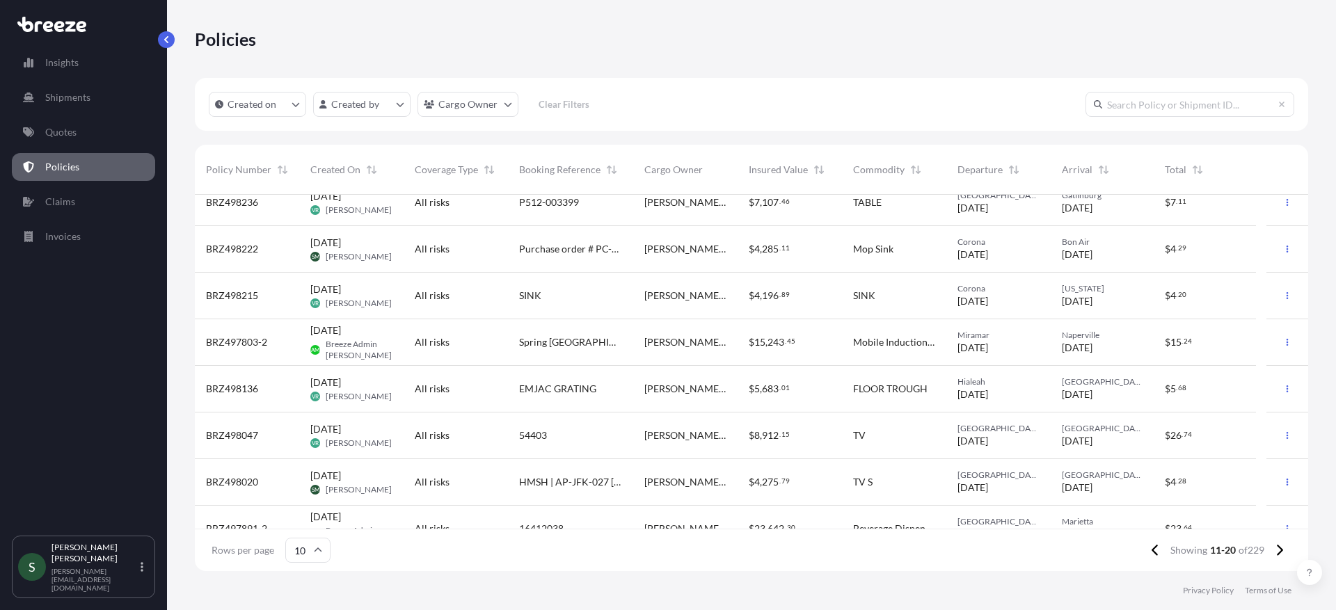
scroll to position [0, 0]
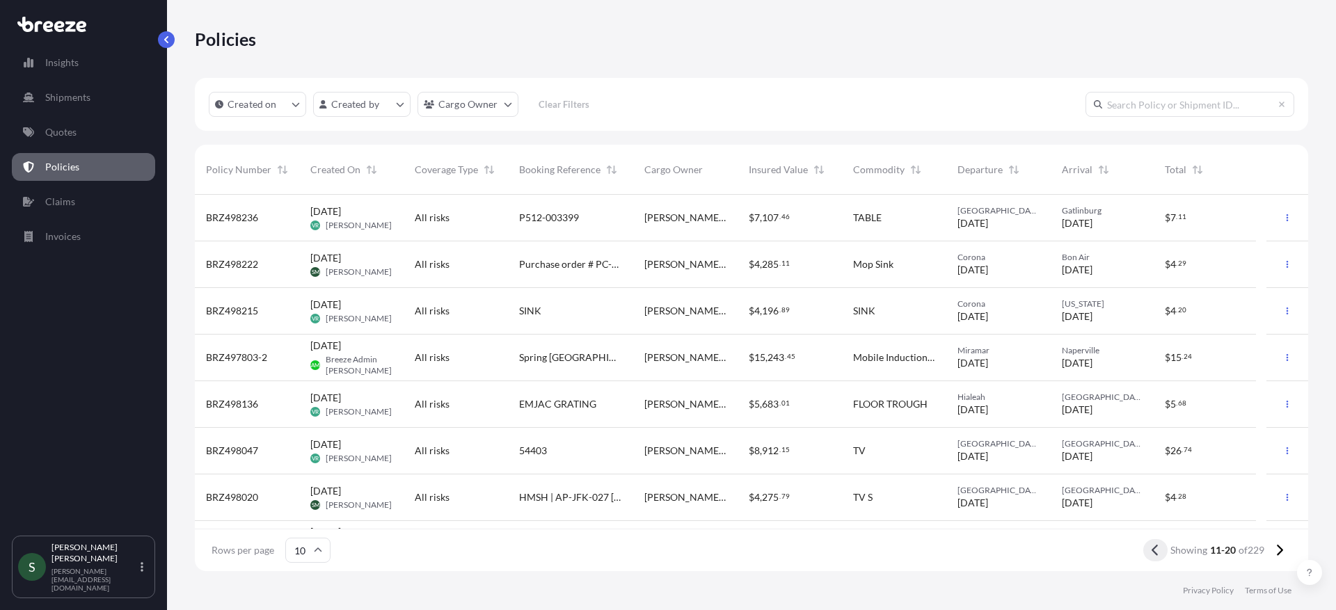
click at [1152, 552] on icon at bounding box center [1154, 550] width 6 height 11
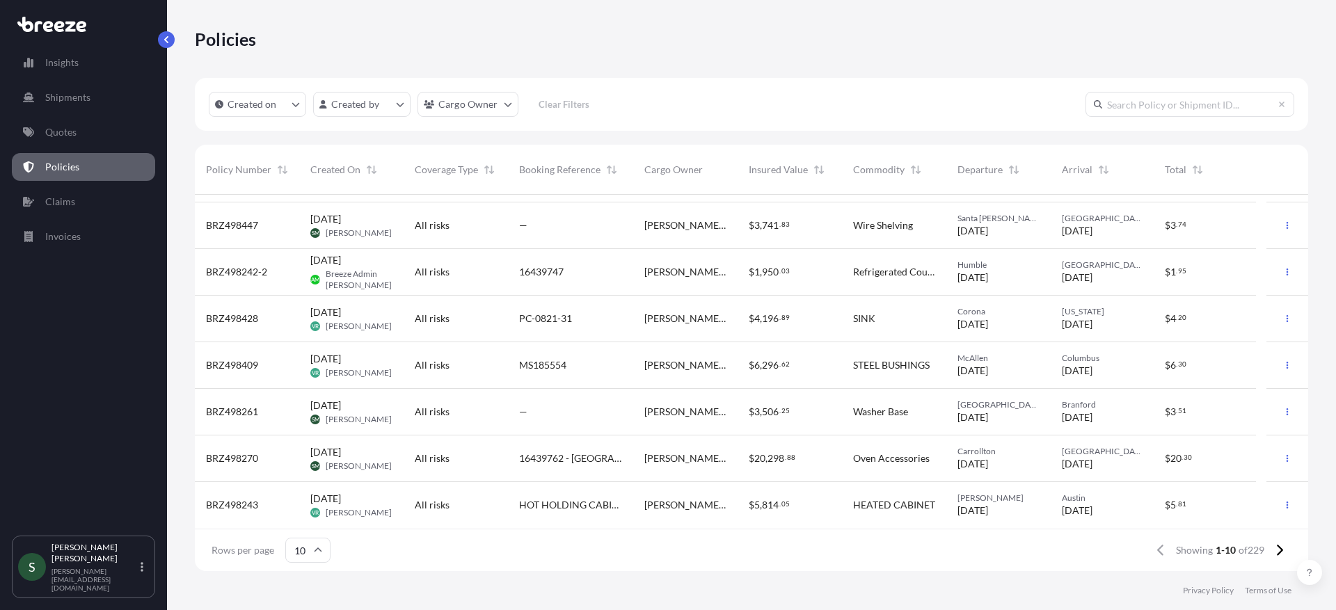
scroll to position [129, 0]
